Goal: Download file/media

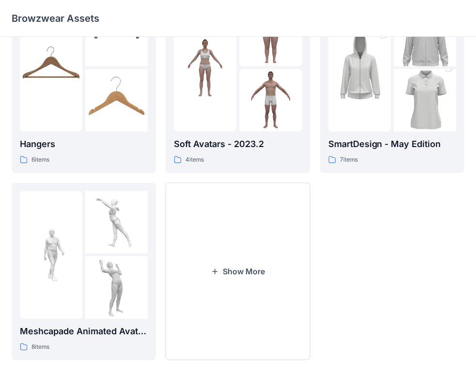
scroll to position [95, 0]
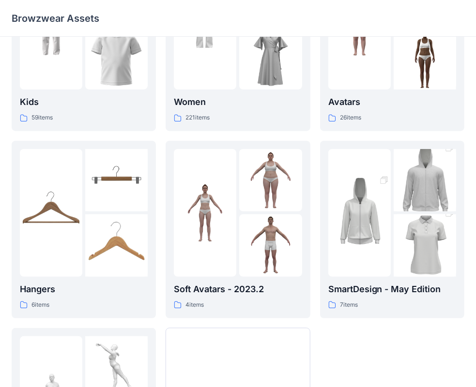
click at [383, 290] on p "SmartDesign - May Edition" at bounding box center [392, 290] width 128 height 14
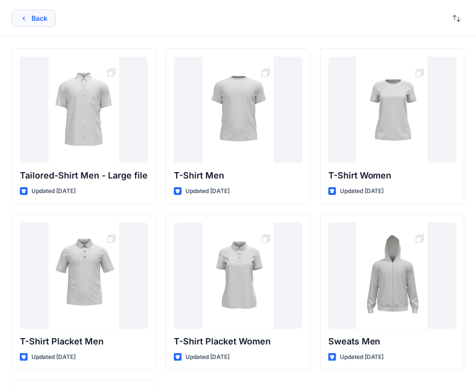
click at [32, 19] on button "Back" at bounding box center [34, 18] width 44 height 17
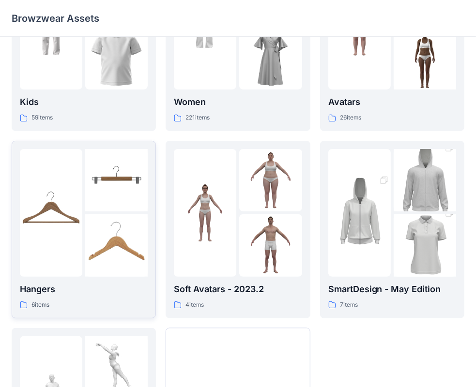
scroll to position [240, 0]
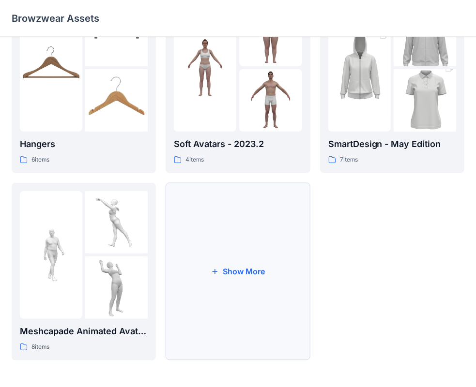
click at [227, 274] on button "Show More" at bounding box center [238, 272] width 144 height 178
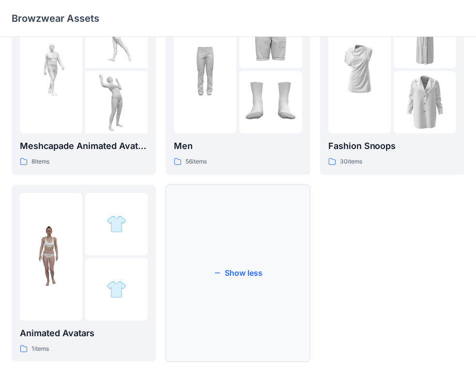
scroll to position [428, 0]
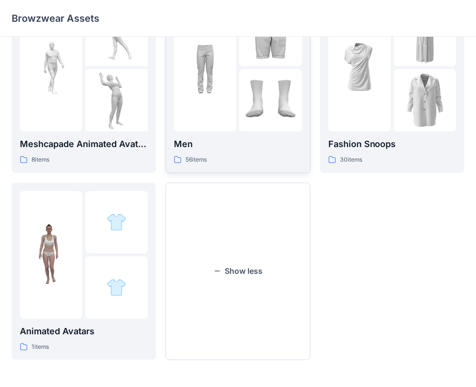
click at [243, 87] on img at bounding box center [270, 100] width 62 height 62
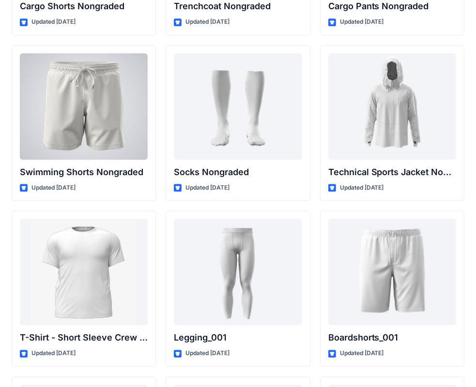
scroll to position [1507, 0]
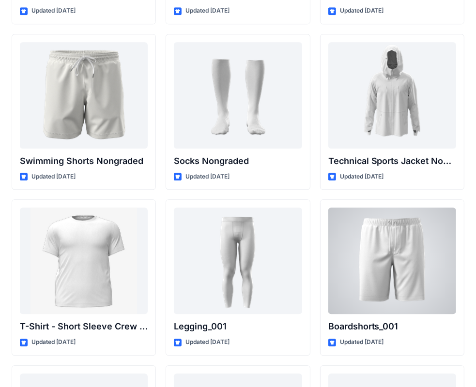
click at [361, 236] on div at bounding box center [392, 261] width 128 height 107
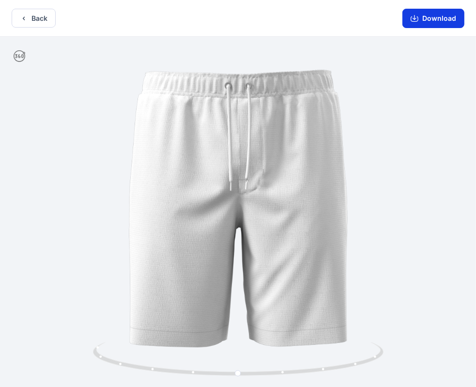
click at [439, 19] on button "Download" at bounding box center [433, 18] width 62 height 19
